Goal: Task Accomplishment & Management: Use online tool/utility

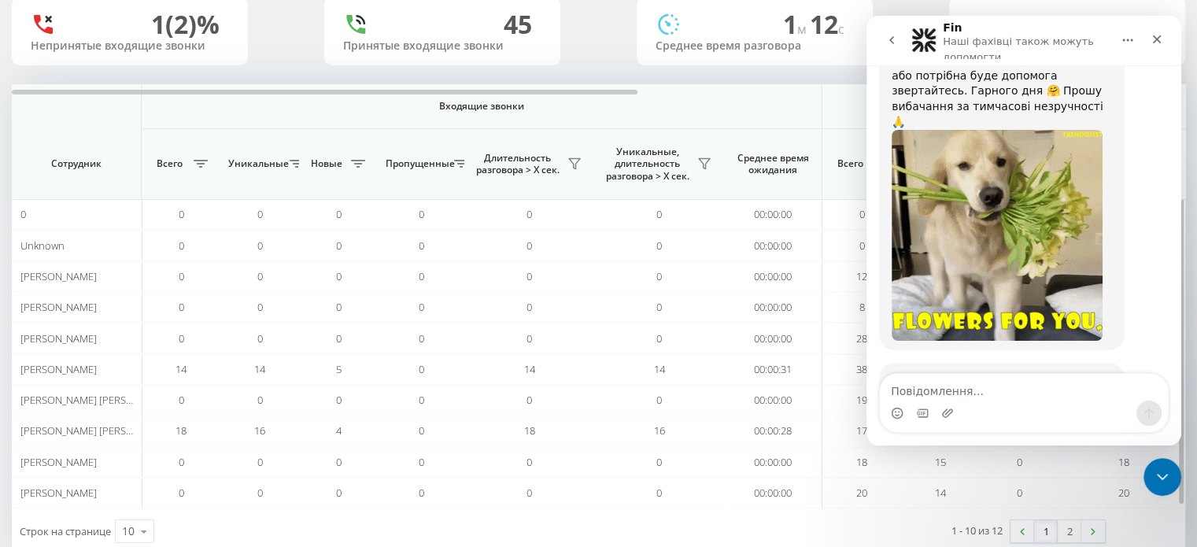
scroll to position [152, 0]
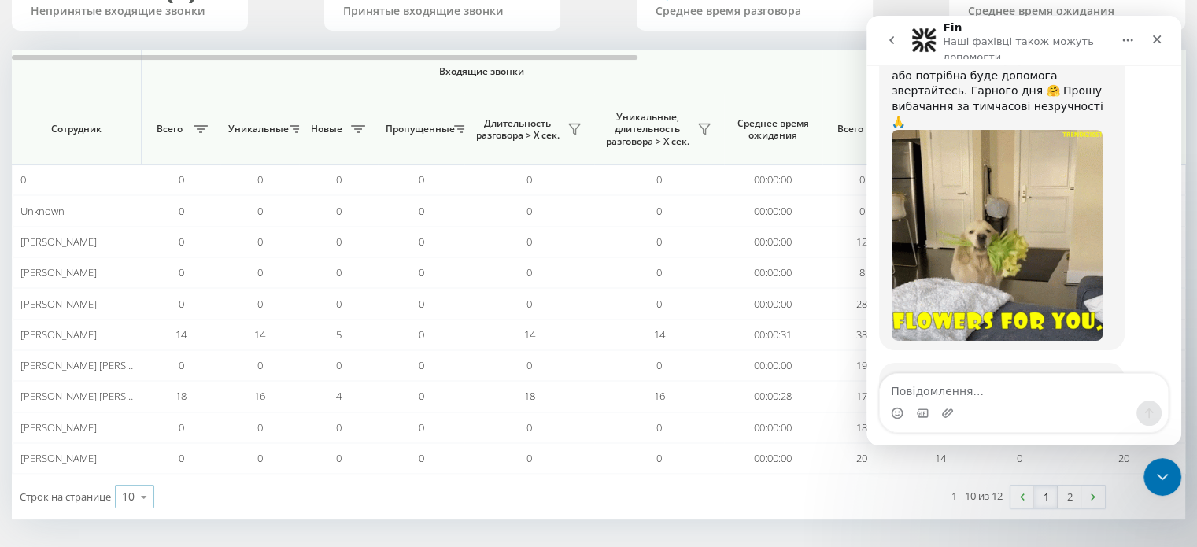
click at [146, 490] on icon at bounding box center [144, 497] width 24 height 31
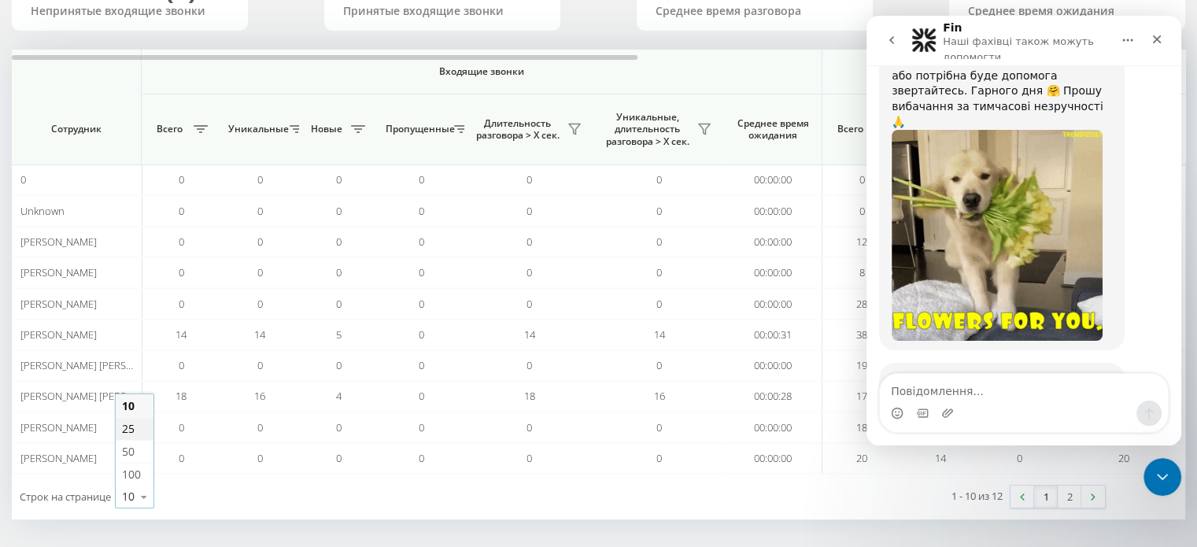
click at [148, 435] on div "25" at bounding box center [135, 428] width 38 height 23
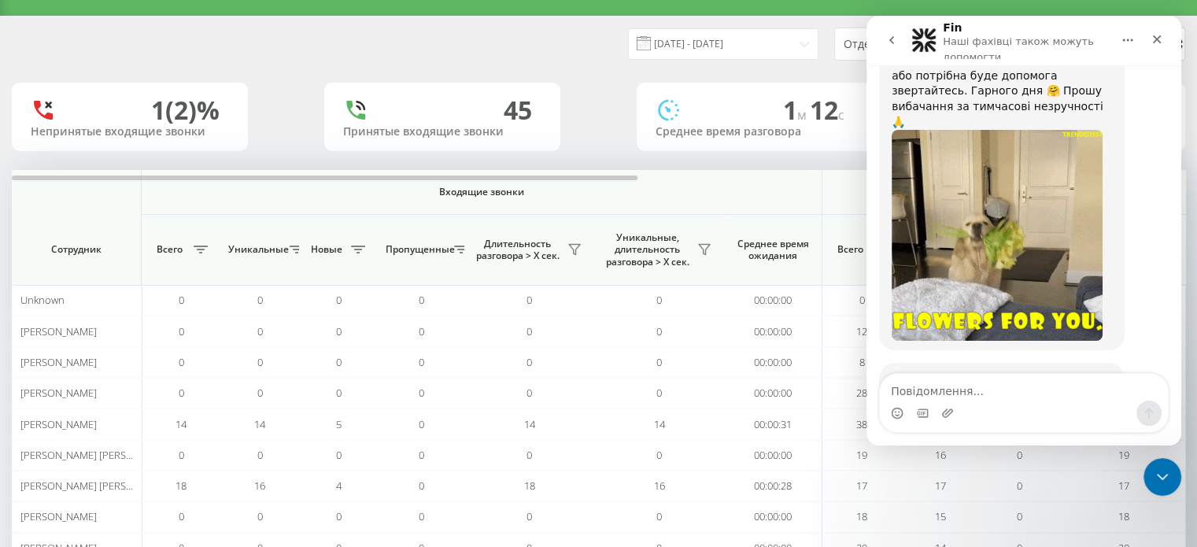
scroll to position [25, 0]
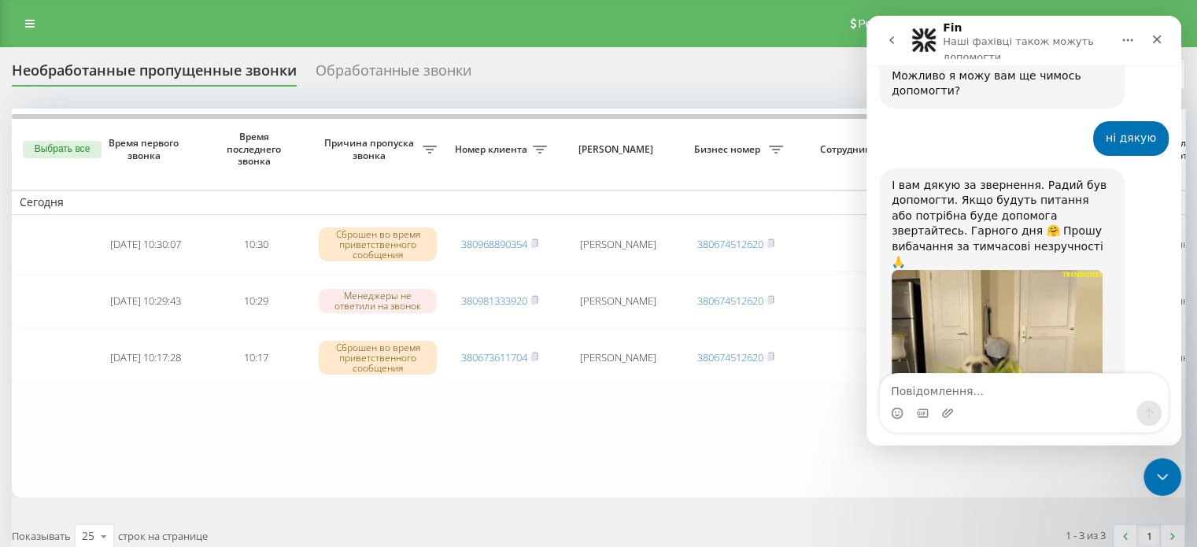
scroll to position [2615, 0]
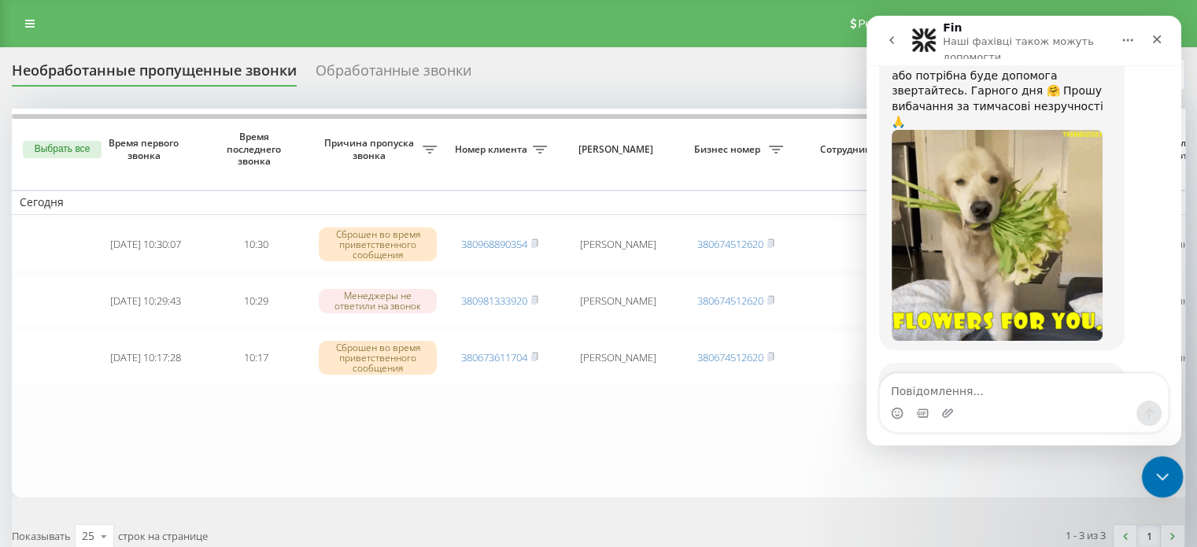
click at [1153, 475] on icon "Закрити програму для спілкування Intercom" at bounding box center [1160, 474] width 19 height 19
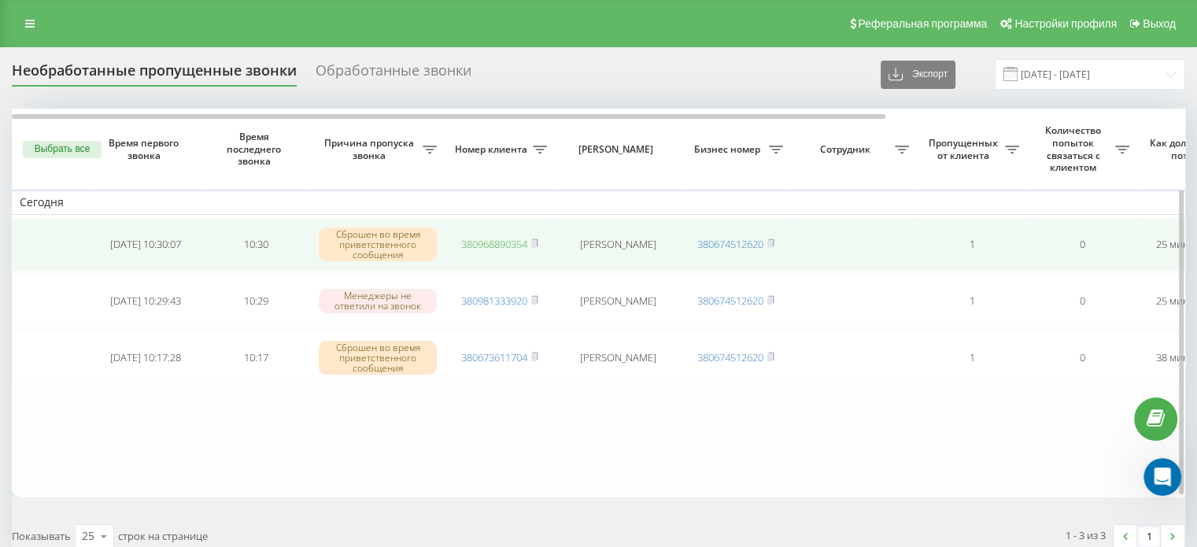
scroll to position [2614, 0]
click at [499, 242] on link "380968890354" at bounding box center [494, 244] width 66 height 14
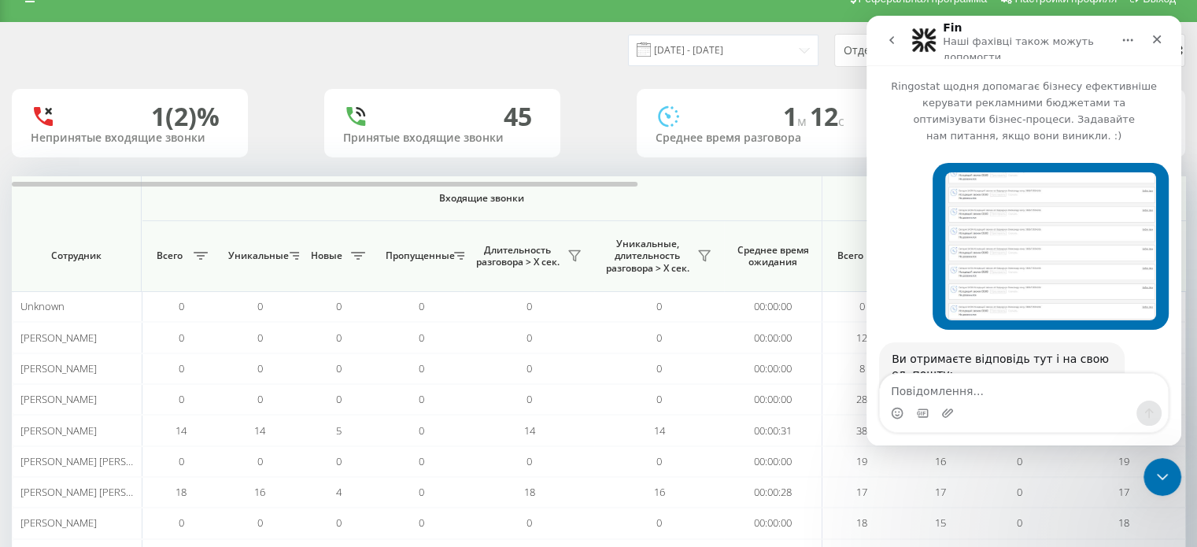
scroll to position [2615, 0]
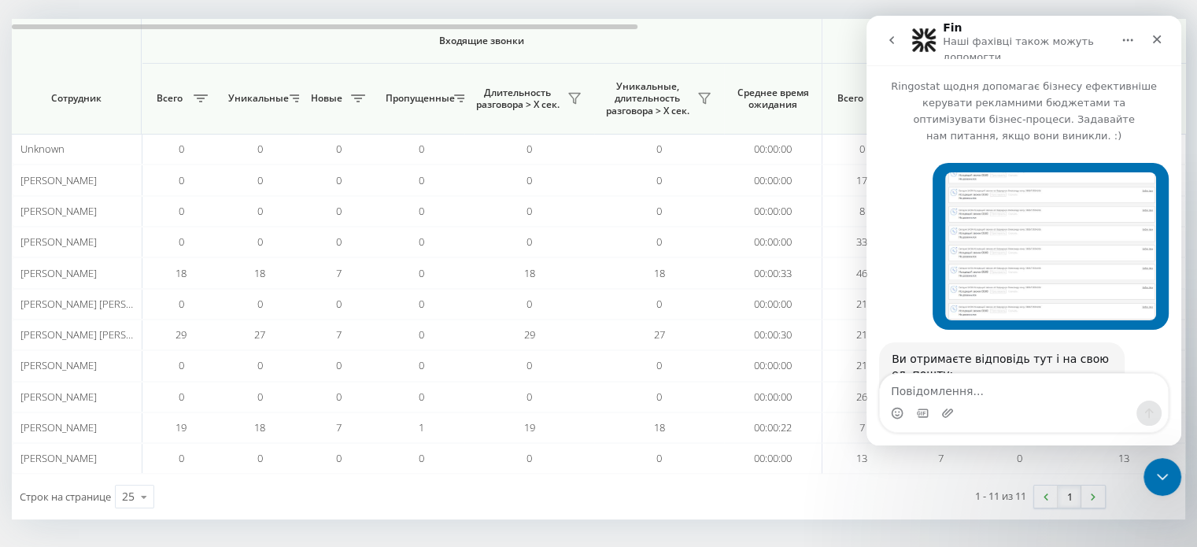
scroll to position [2615, 0]
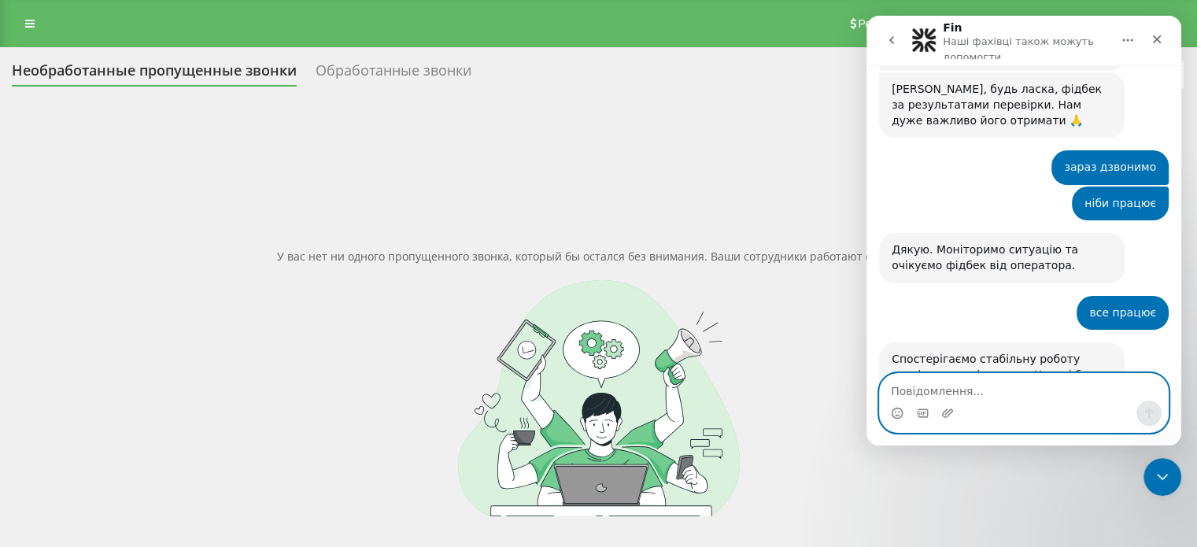
scroll to position [2615, 0]
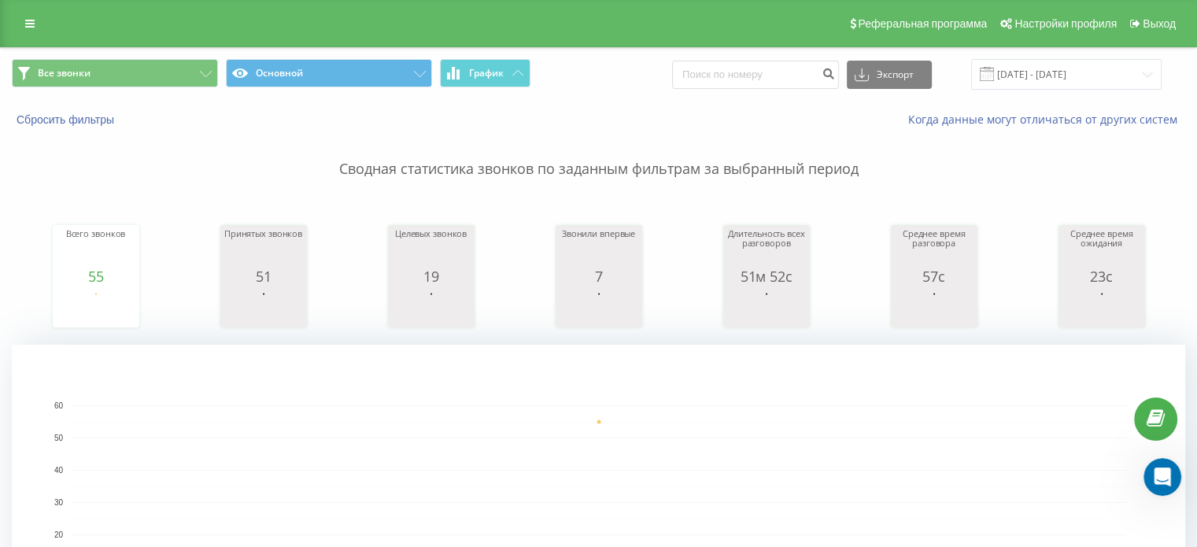
scroll to position [2614, 0]
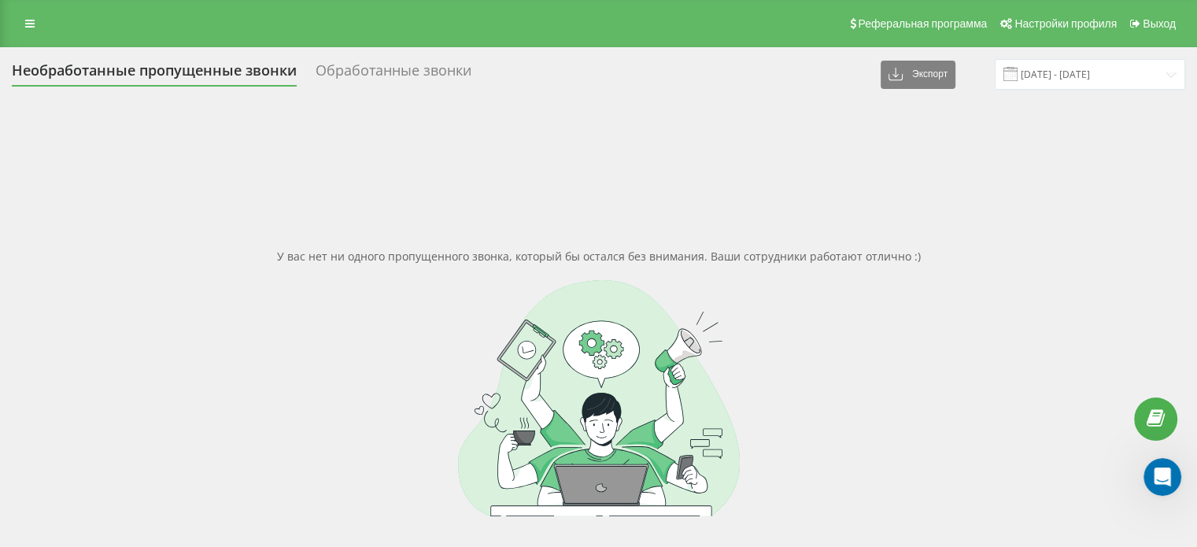
scroll to position [2614, 0]
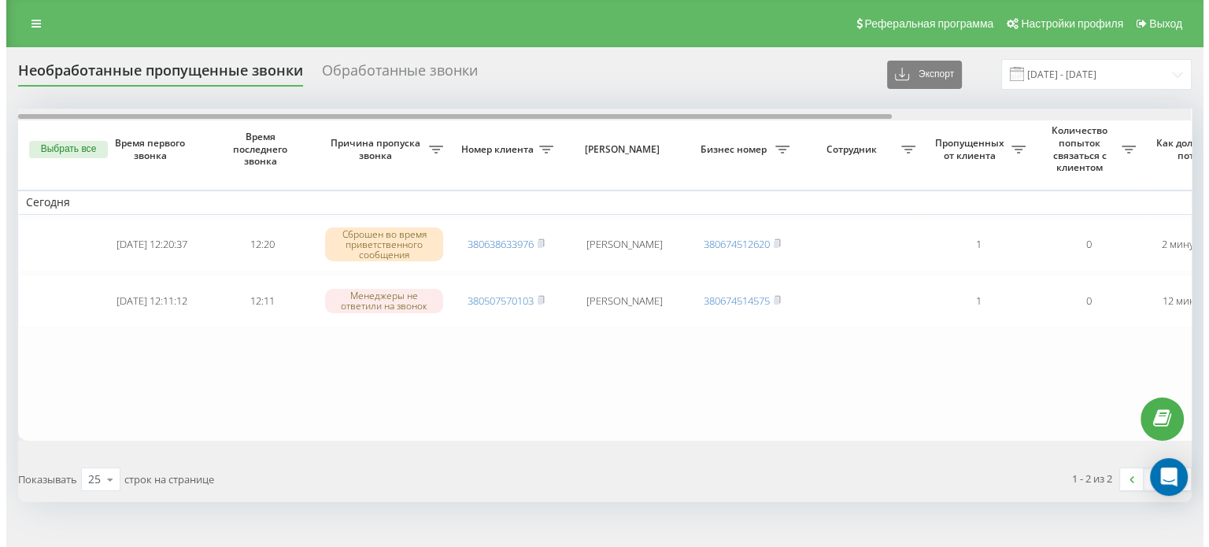
scroll to position [0, 400]
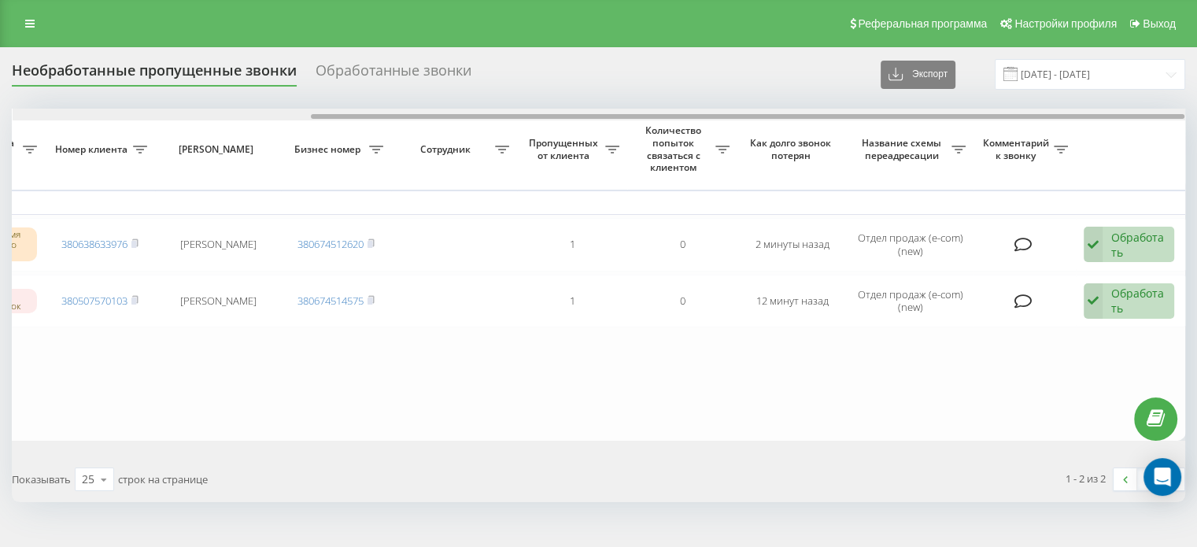
drag, startPoint x: 605, startPoint y: 111, endPoint x: 719, endPoint y: 112, distance: 114.1
click at [719, 112] on div at bounding box center [599, 115] width 1173 height 12
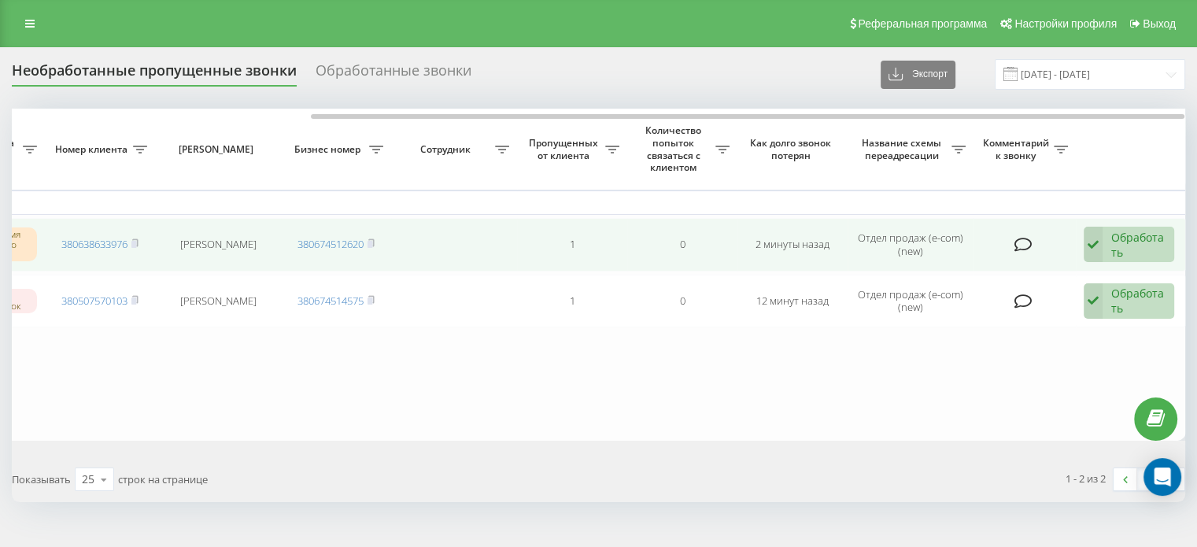
click at [1129, 239] on div "Обработать" at bounding box center [1138, 245] width 54 height 30
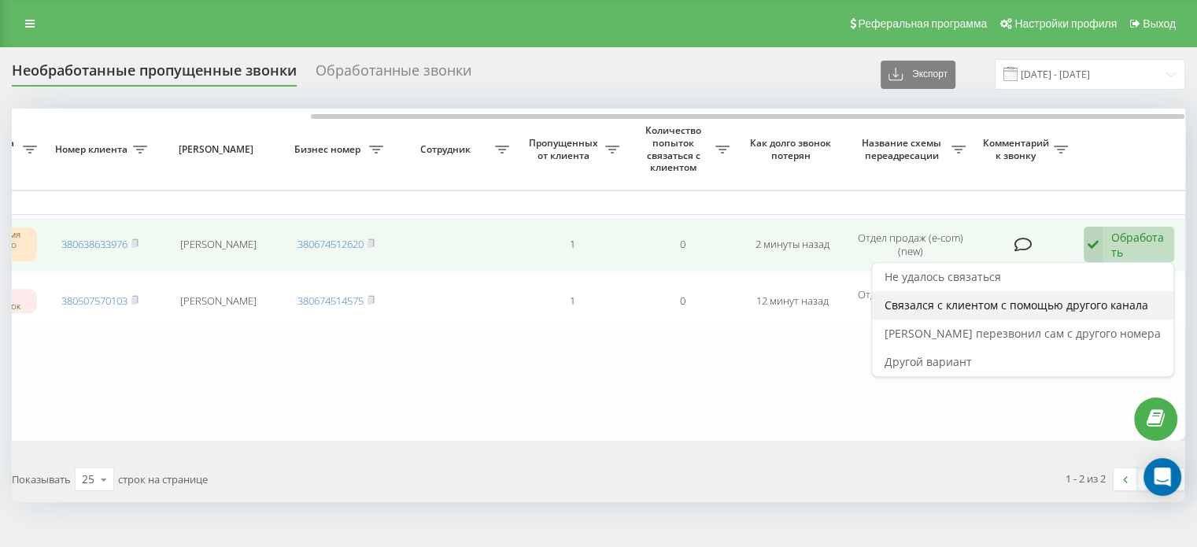
click at [1093, 301] on span "Связался с клиентом с помощью другого канала" at bounding box center [1017, 305] width 264 height 15
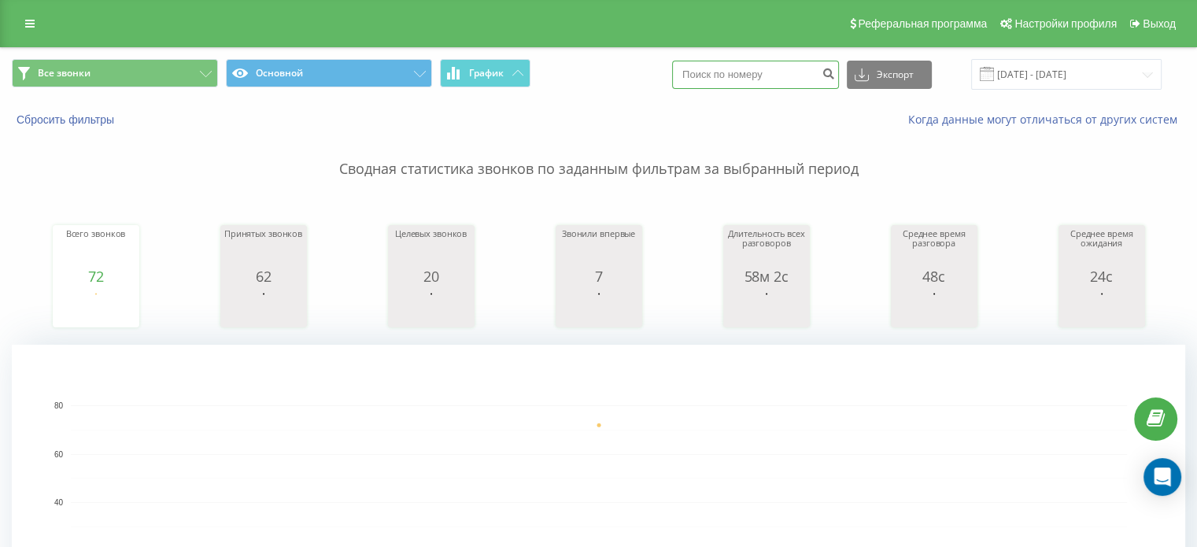
click at [727, 71] on input at bounding box center [755, 75] width 167 height 28
paste input "380678192626"
type input "380678192626"
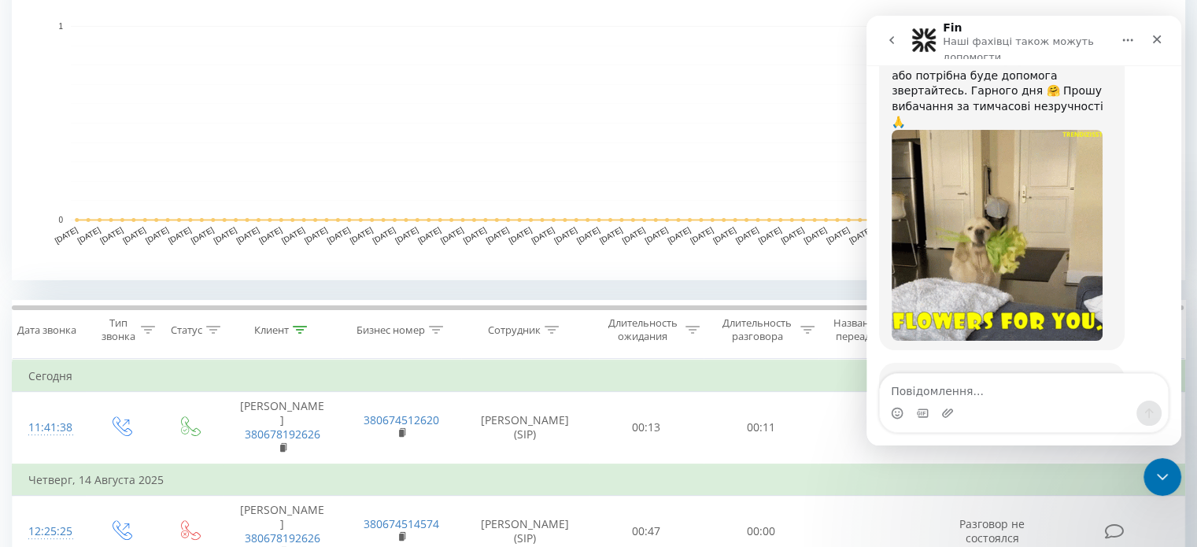
scroll to position [394, 0]
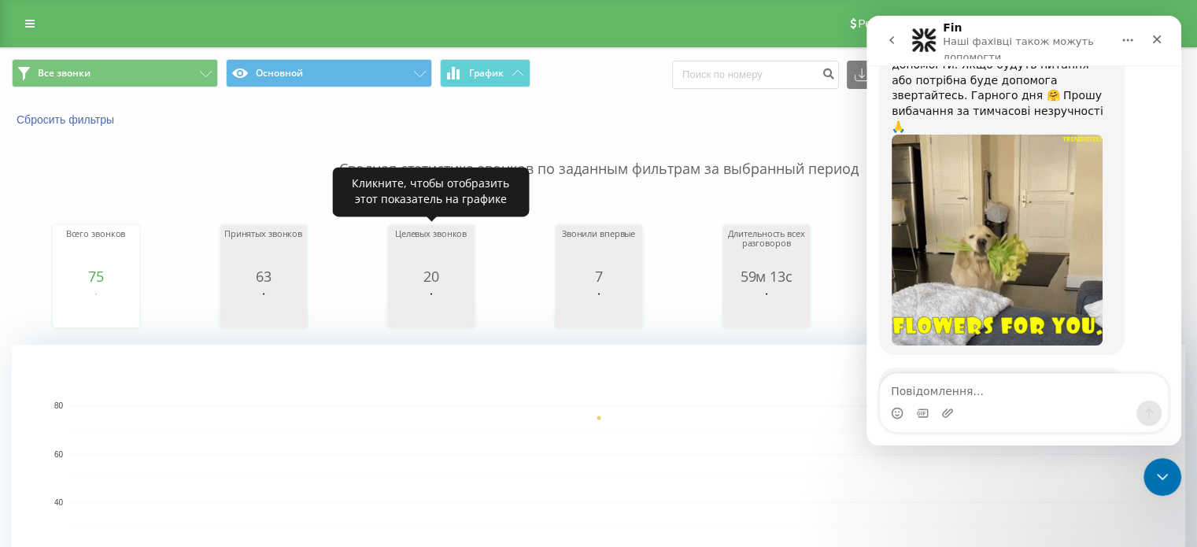
scroll to position [2615, 0]
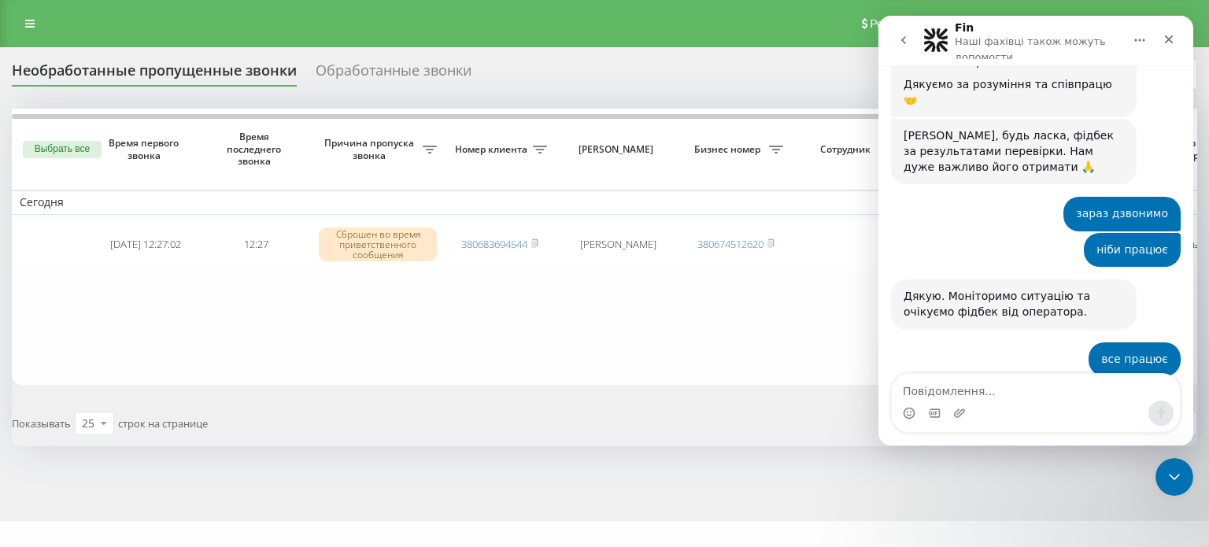
scroll to position [2343, 0]
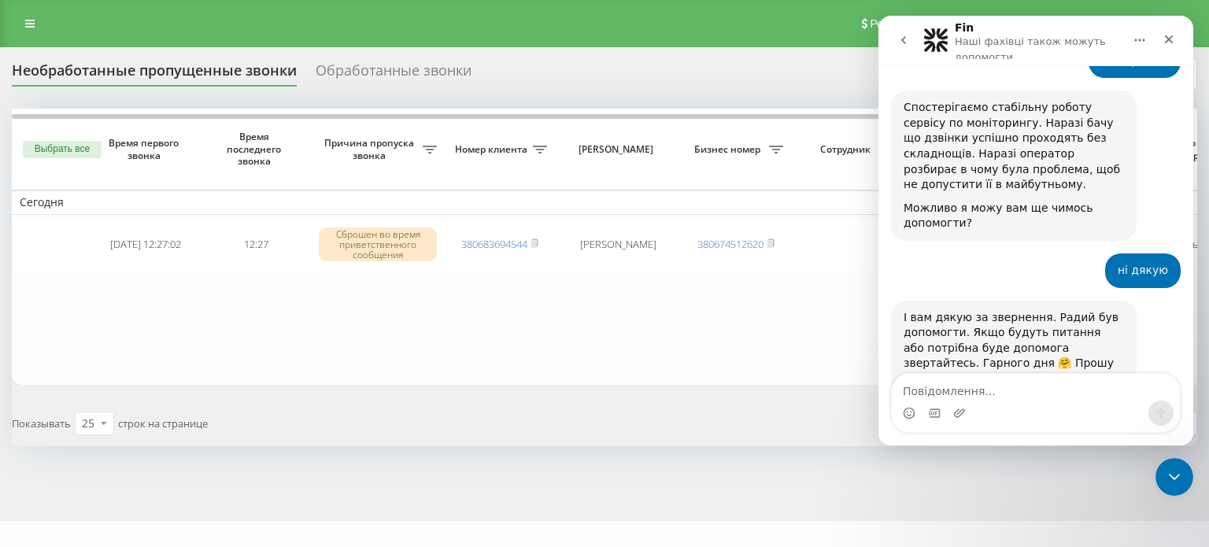
click at [1178, 487] on div "Закрити програму для спілкування Intercom" at bounding box center [1175, 477] width 38 height 38
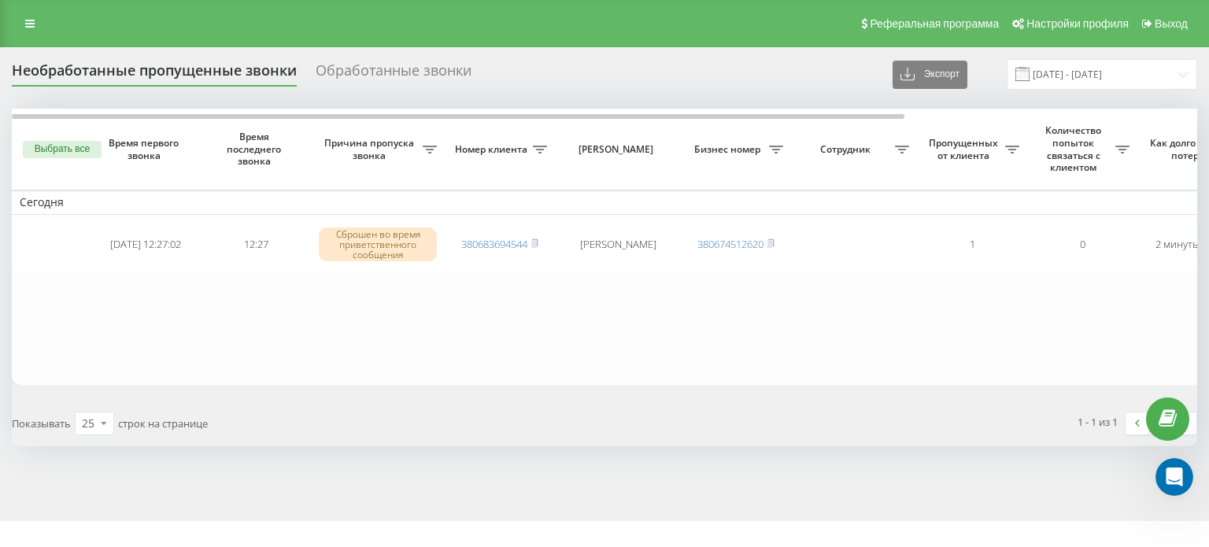
scroll to position [2614, 0]
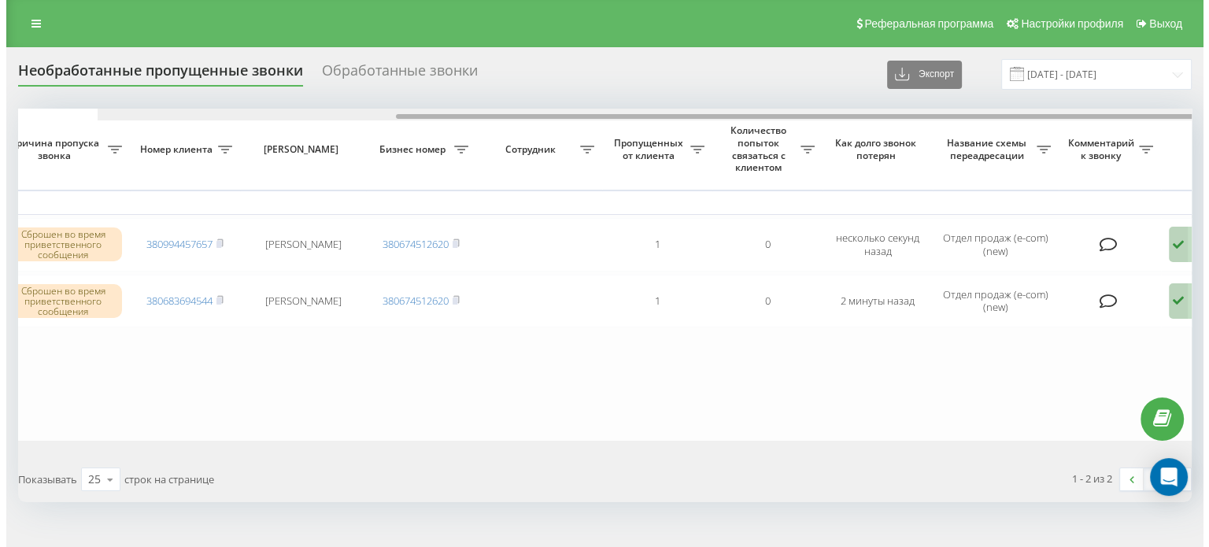
scroll to position [0, 400]
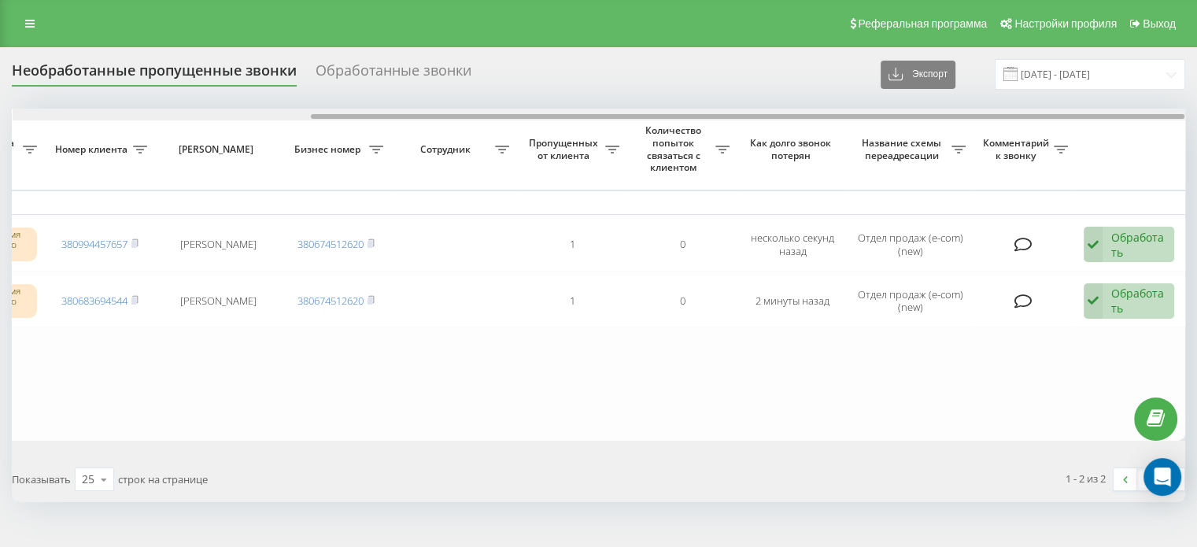
drag, startPoint x: 542, startPoint y: 115, endPoint x: 872, endPoint y: 126, distance: 330.8
click at [872, 126] on div "Выбрать все Время первого звонка Время последнего звонка [PERSON_NAME] пропуска…" at bounding box center [599, 275] width 1174 height 332
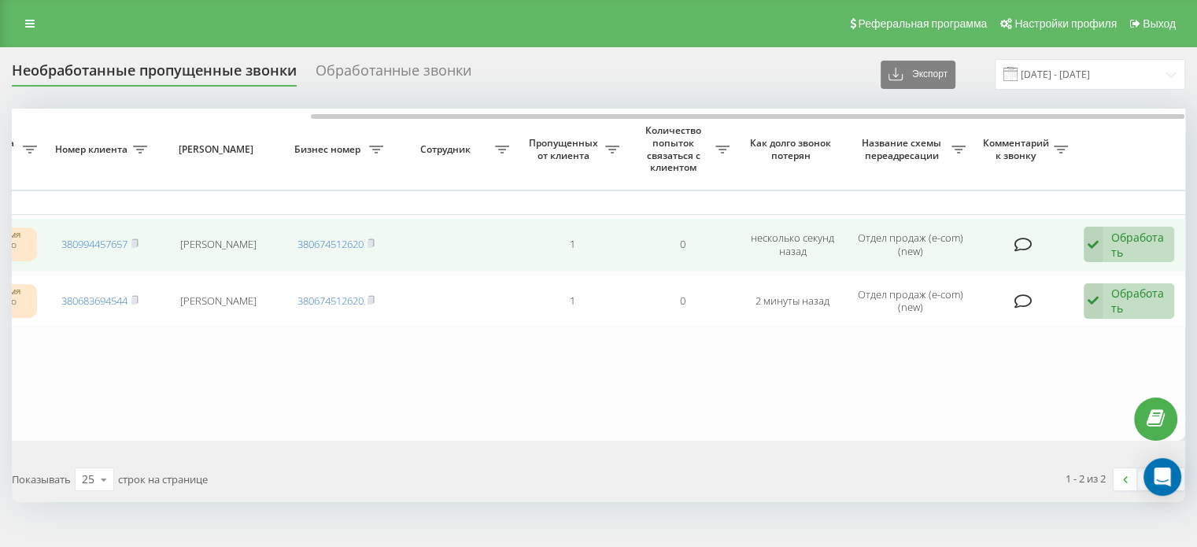
click at [1124, 240] on div "Обработать" at bounding box center [1138, 245] width 54 height 30
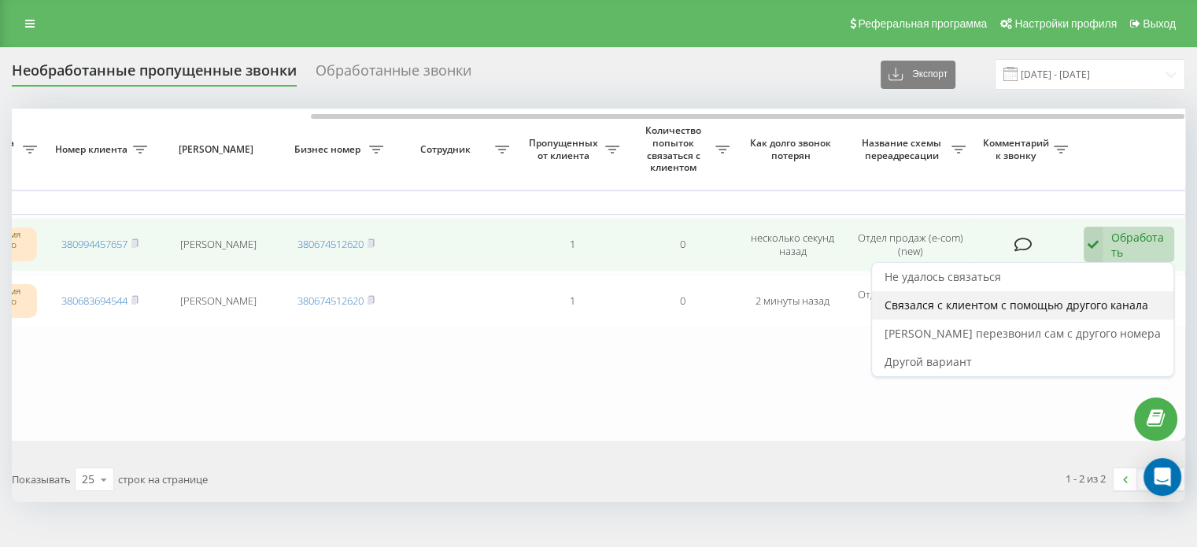
click at [1114, 308] on span "Связался с клиентом с помощью другого канала" at bounding box center [1017, 305] width 264 height 15
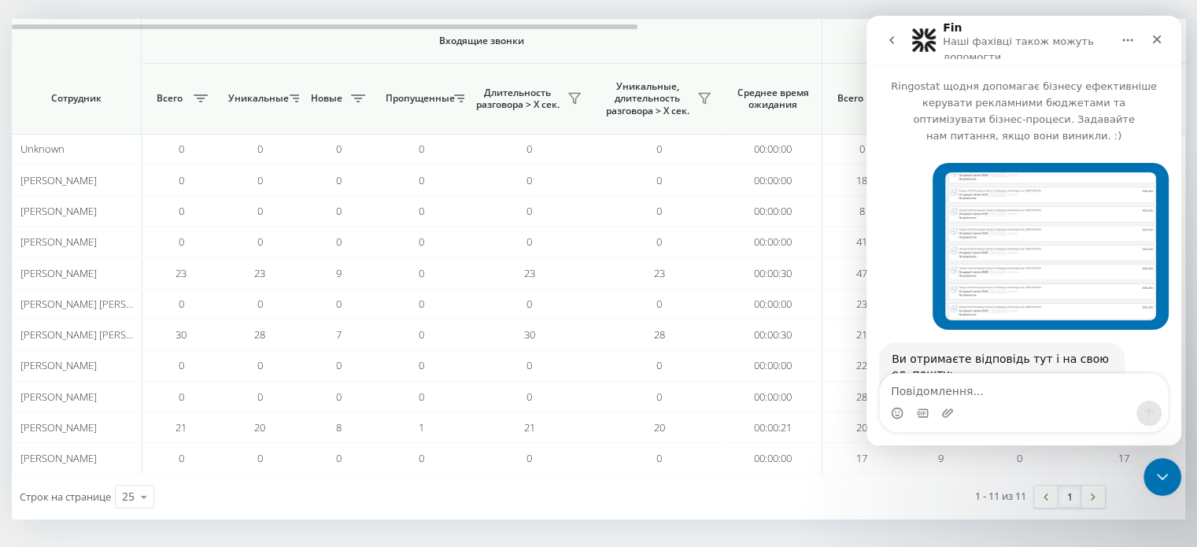
scroll to position [2615, 0]
